Goal: Task Accomplishment & Management: Manage account settings

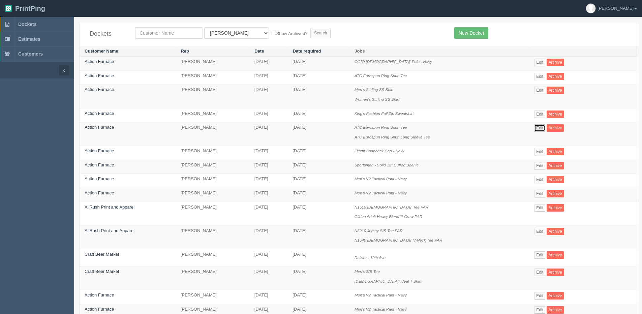
click at [534, 127] on link "Edit" at bounding box center [539, 127] width 11 height 7
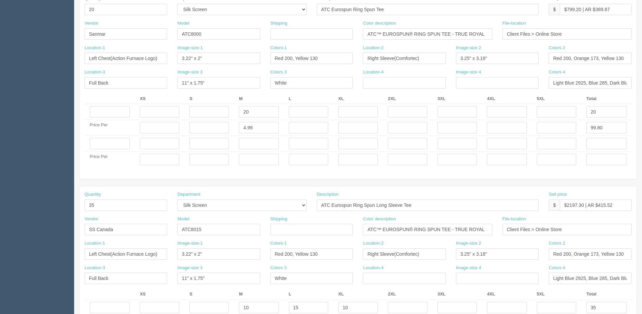
scroll to position [202, 0]
drag, startPoint x: 119, startPoint y: 226, endPoint x: 12, endPoint y: 234, distance: 107.4
click at [12, 234] on section "Dockets Estimates Customers" at bounding box center [321, 142] width 642 height 654
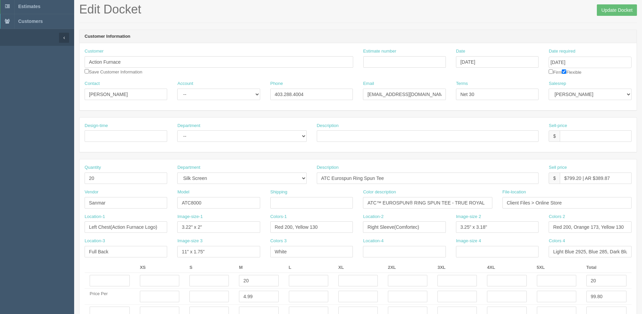
scroll to position [0, 0]
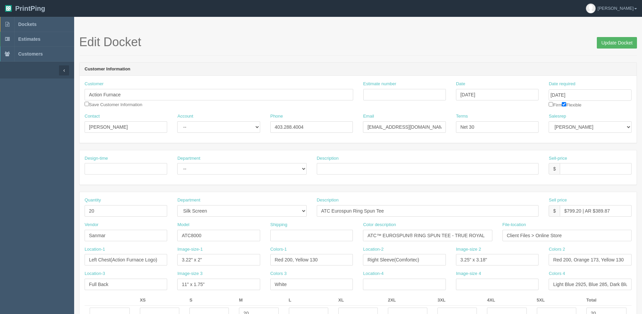
type input "Sanmar"
click at [619, 43] on input "Update Docket" at bounding box center [617, 42] width 40 height 11
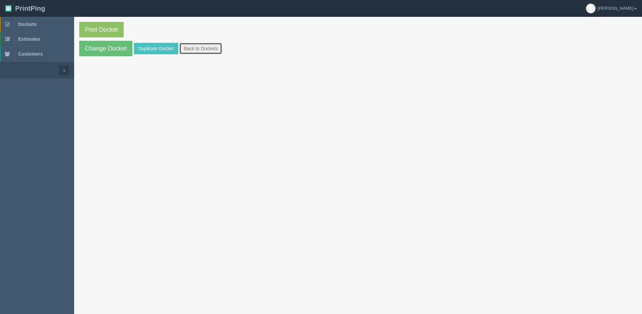
drag, startPoint x: 210, startPoint y: 51, endPoint x: 203, endPoint y: 51, distance: 6.1
click at [210, 51] on link "Back to Dockets" at bounding box center [200, 48] width 43 height 11
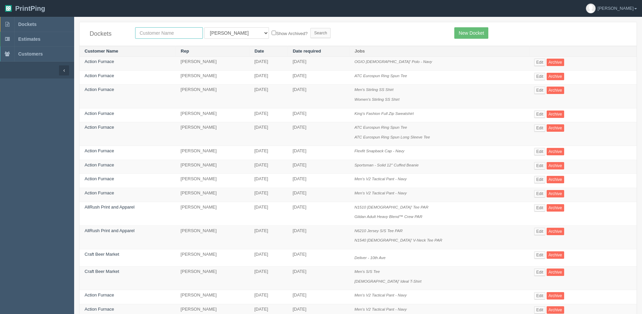
click at [185, 35] on input "text" at bounding box center [169, 32] width 68 height 11
type input "summit GM"
click at [272, 35] on label "Show Archived?" at bounding box center [290, 33] width 36 height 8
click at [272, 35] on input "Show Archived?" at bounding box center [274, 33] width 4 height 4
checkbox input "true"
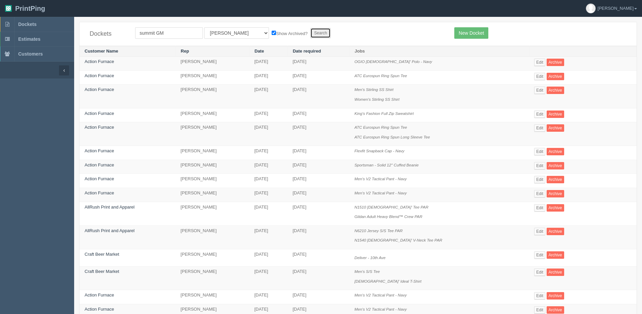
click at [310, 32] on input "Search" at bounding box center [320, 33] width 20 height 10
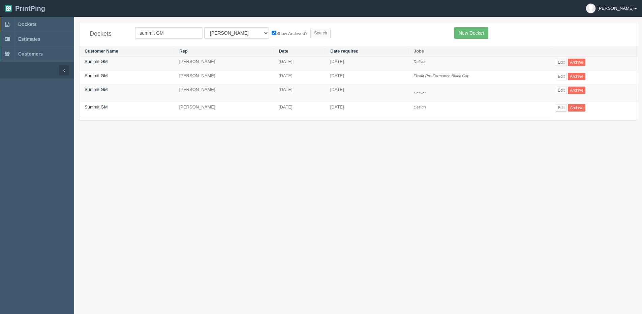
click at [634, 8] on link "[PERSON_NAME]" at bounding box center [610, 8] width 61 height 17
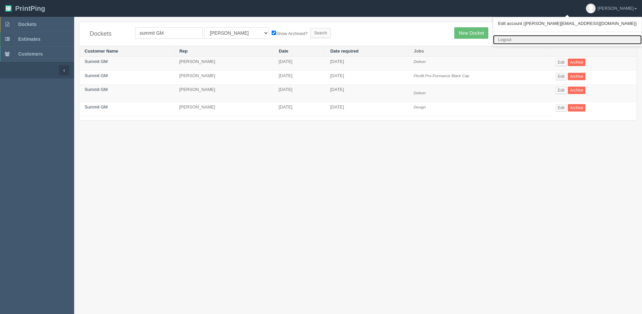
click at [579, 40] on link "Logout" at bounding box center [567, 40] width 149 height 10
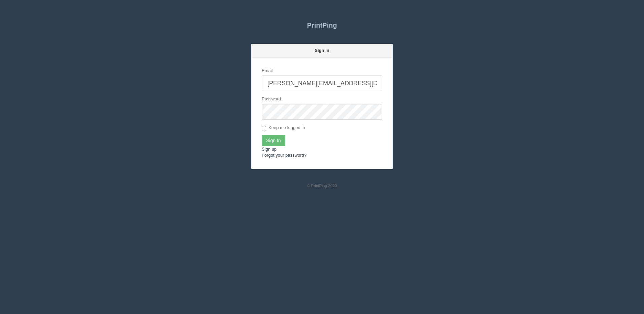
click at [341, 82] on input "[PERSON_NAME][EMAIL_ADDRESS][DOMAIN_NAME]" at bounding box center [322, 82] width 121 height 15
type input "[PERSON_NAME][EMAIL_ADDRESS][DOMAIN_NAME]"
click at [286, 137] on div "Sign In" at bounding box center [322, 140] width 121 height 11
click at [283, 138] on input "Sign In" at bounding box center [274, 140] width 24 height 11
